Goal: Transaction & Acquisition: Download file/media

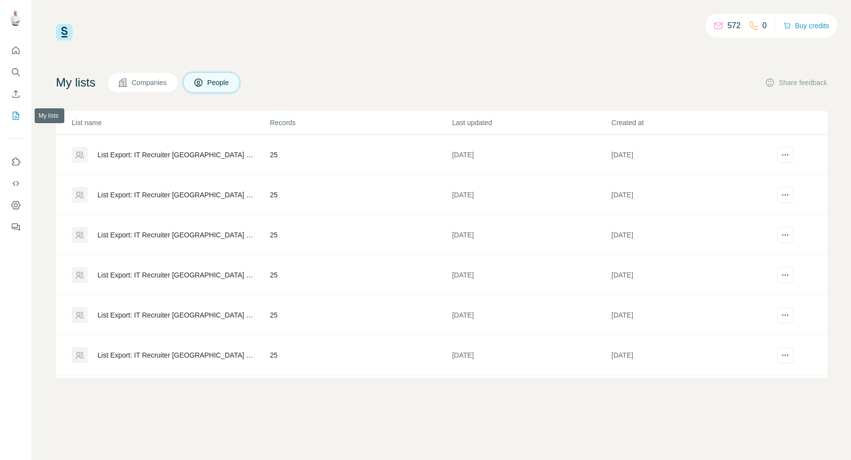
click at [11, 116] on icon "My lists" at bounding box center [16, 116] width 10 height 10
click at [13, 115] on icon "My lists" at bounding box center [16, 116] width 6 height 8
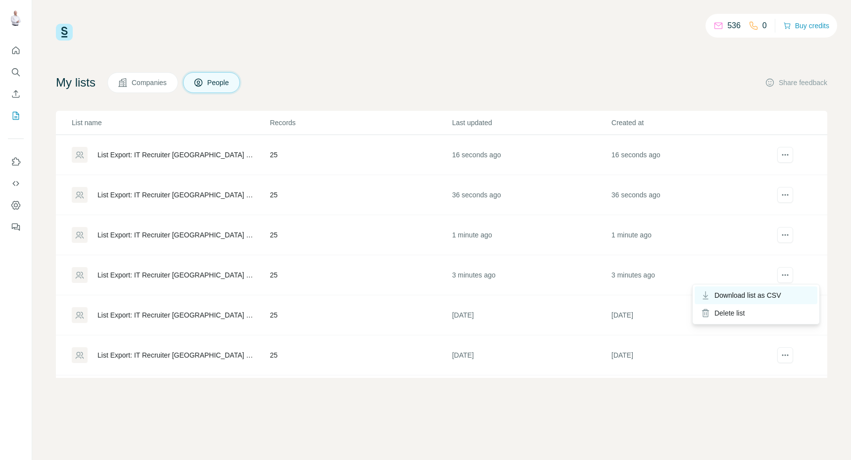
click at [770, 293] on span "Download list as CSV" at bounding box center [747, 295] width 67 height 10
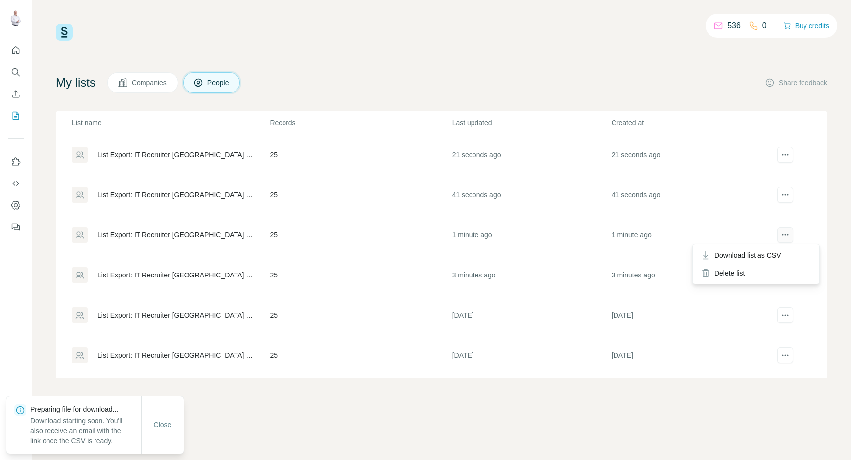
click at [784, 236] on icon "actions" at bounding box center [785, 235] width 10 height 10
click at [771, 253] on span "Download list as CSV" at bounding box center [747, 255] width 67 height 10
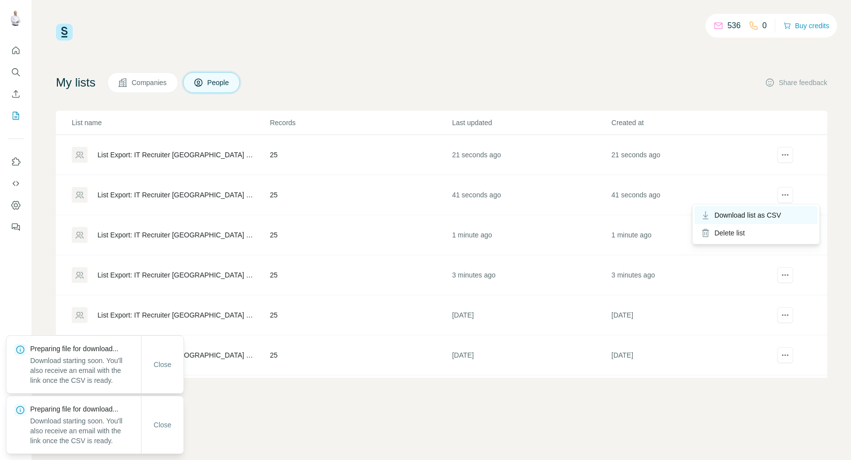
click at [771, 217] on span "Download list as CSV" at bounding box center [747, 215] width 67 height 10
click at [765, 178] on span "Download list as CSV" at bounding box center [747, 175] width 67 height 10
